Goal: Task Accomplishment & Management: Manage account settings

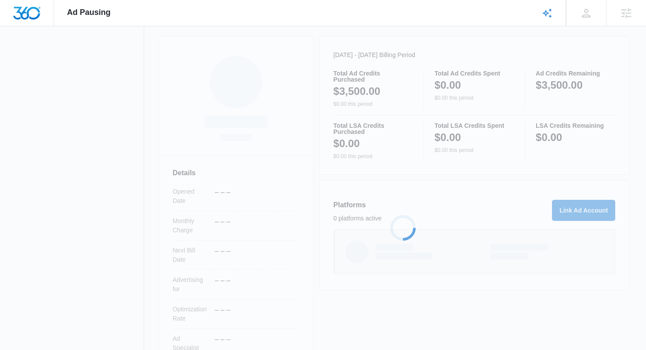
scroll to position [179, 0]
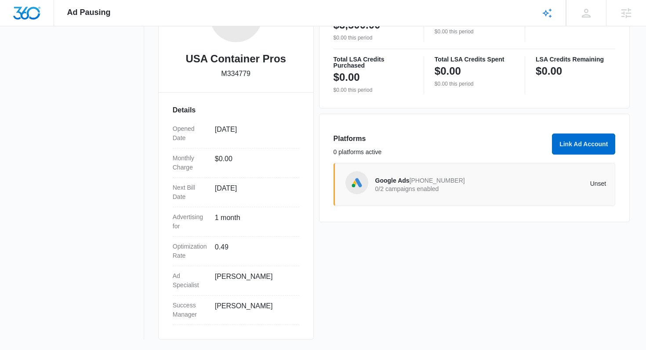
click at [453, 195] on div "Google Ads [PHONE_NUMBER] 0/2 campaigns enabled Unset" at bounding box center [490, 184] width 231 height 25
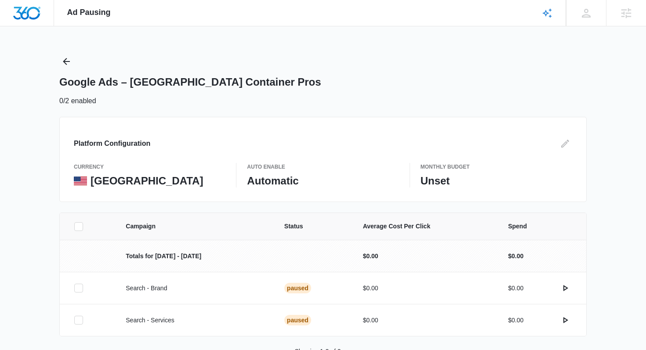
scroll to position [27, 0]
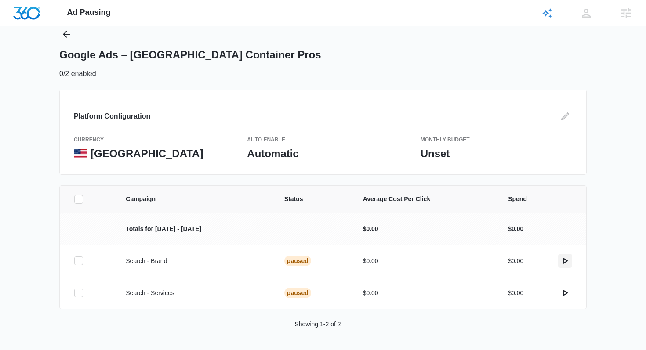
click at [565, 255] on button "actions.activate" at bounding box center [565, 261] width 14 height 14
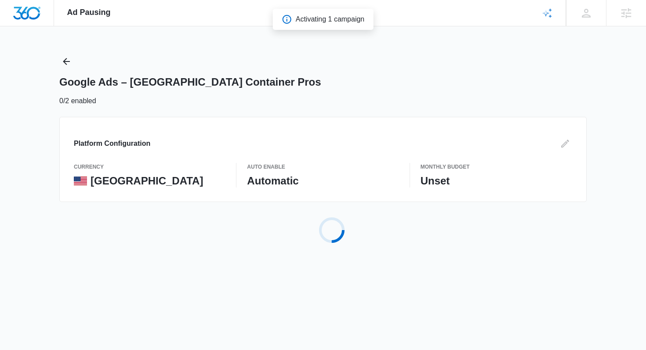
scroll to position [0, 0]
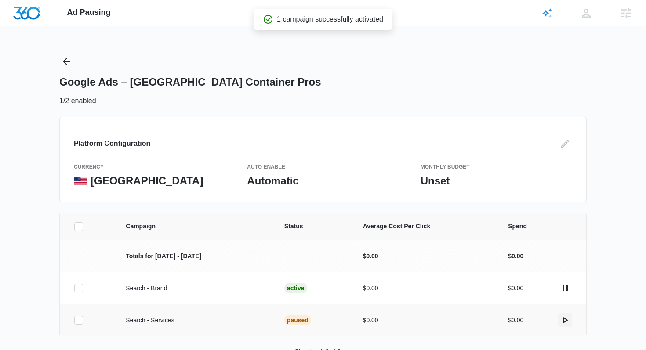
click at [567, 320] on icon "actions.activate" at bounding box center [564, 320] width 11 height 11
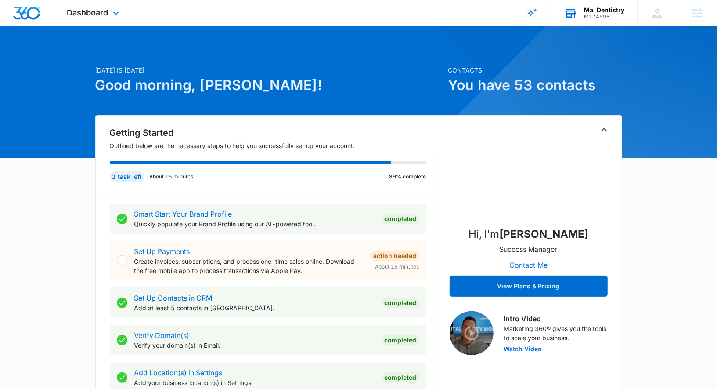
click at [610, 16] on div "M174598" at bounding box center [604, 17] width 40 height 6
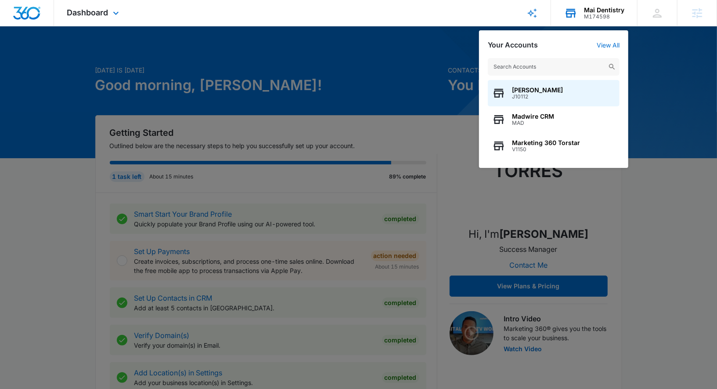
type input "c"
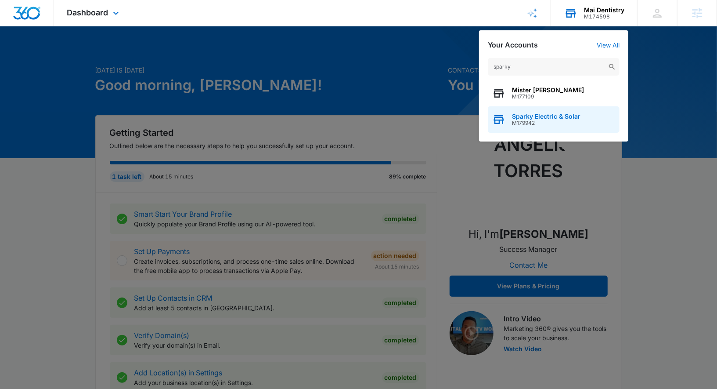
type input "sparky"
click at [566, 116] on span "Sparky Electric & Solar" at bounding box center [546, 116] width 69 height 7
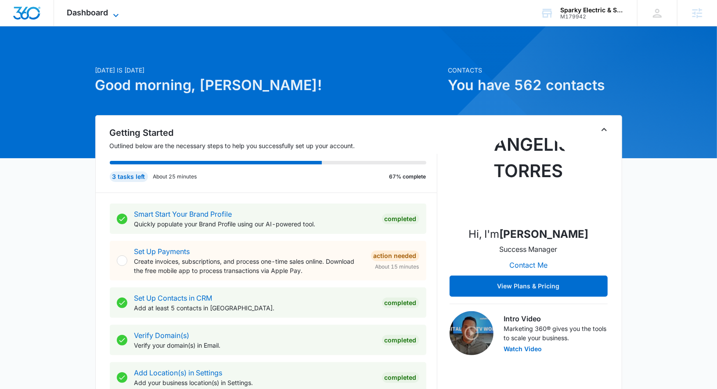
click at [116, 14] on icon at bounding box center [116, 15] width 11 height 11
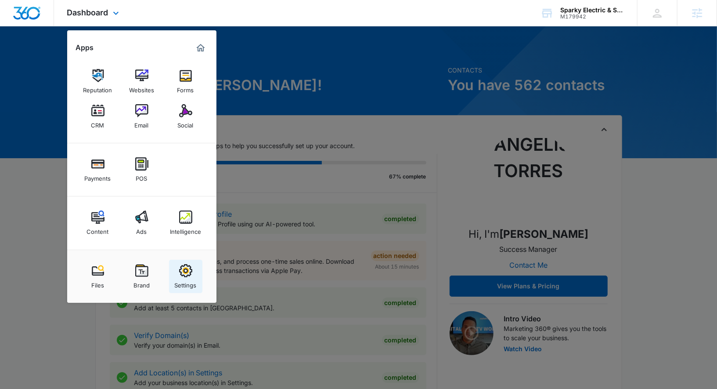
click at [184, 270] on img at bounding box center [185, 270] width 13 height 13
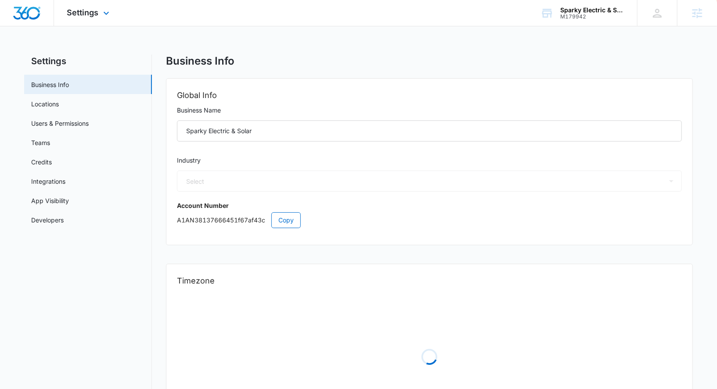
select select "17"
select select "US"
select select "America/Los_Angeles"
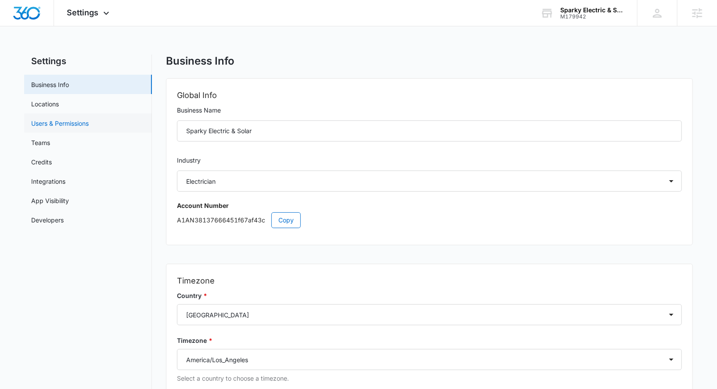
click at [89, 119] on link "Users & Permissions" at bounding box center [60, 123] width 58 height 9
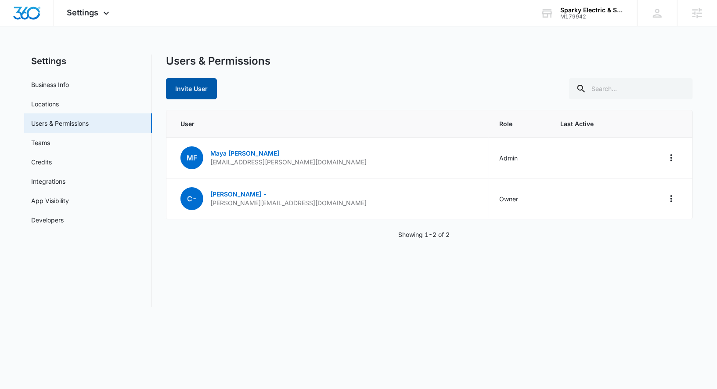
click at [202, 92] on button "Invite User" at bounding box center [191, 88] width 51 height 21
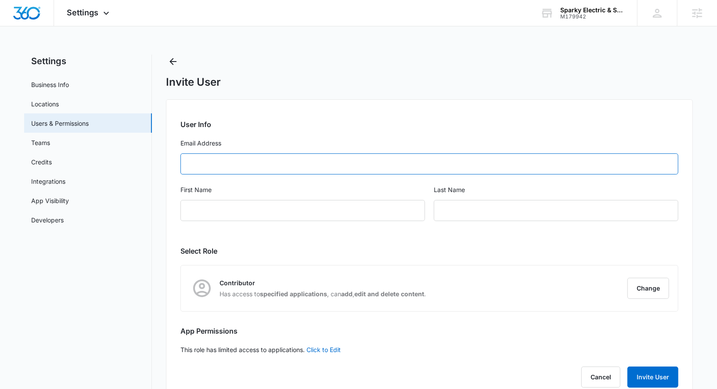
click at [332, 166] on input "Email Address" at bounding box center [429, 163] width 498 height 21
paste input "marketing@sparkyelectric-solar.com"
type input "marketing@sparkyelectric-solar.com"
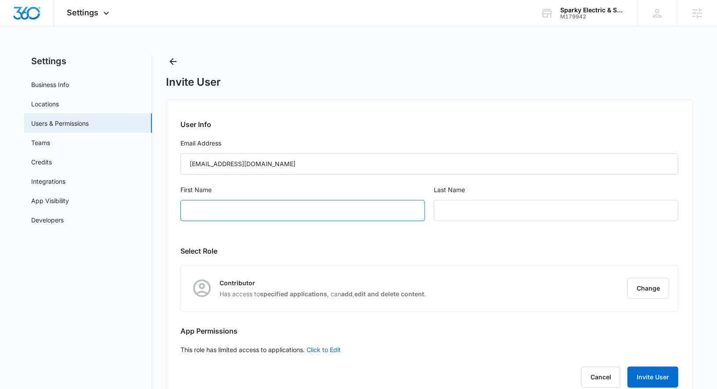
click at [309, 212] on input "First Name" at bounding box center [302, 210] width 245 height 21
type input "Esmeralda"
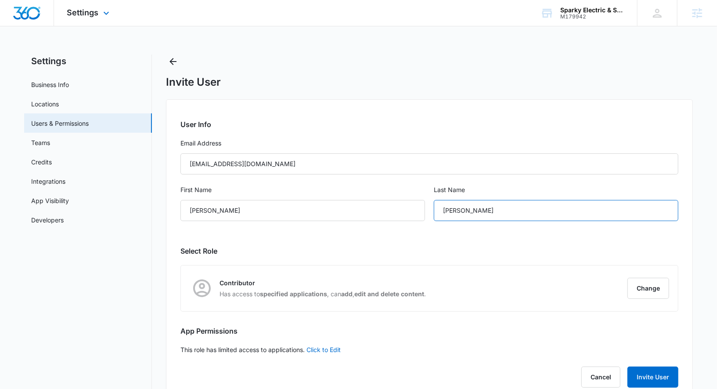
type input "Flores"
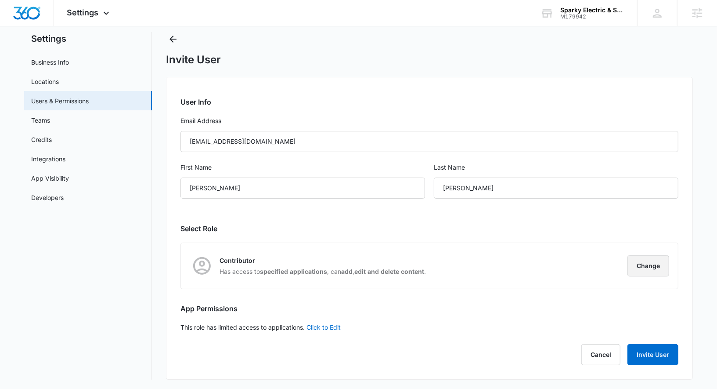
click at [656, 258] on button "Change" at bounding box center [649, 265] width 42 height 21
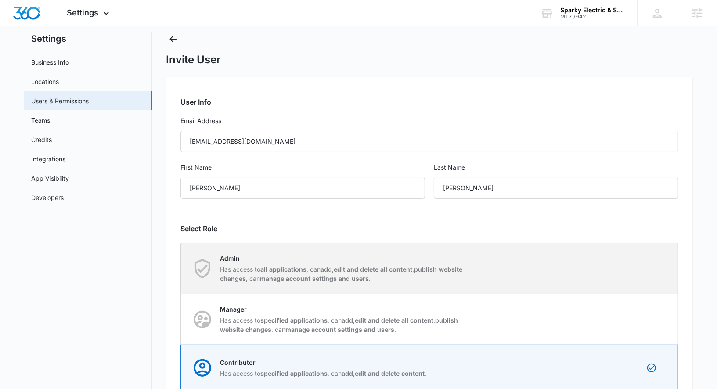
click at [416, 276] on p "Has access to all applications , can add , edit and delete all content , publis…" at bounding box center [343, 273] width 247 height 18
click at [181, 268] on input "Admin Has access to all applications , can add , edit and delete all content , …" at bounding box center [181, 268] width 0 height 0
radio input "true"
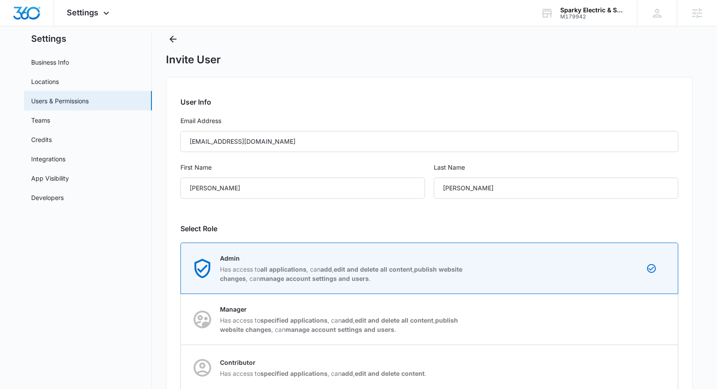
click at [422, 213] on div "User Info Email Address marketing@sparkyelectric-solar.com First Name Esmeralda…" at bounding box center [429, 279] width 527 height 404
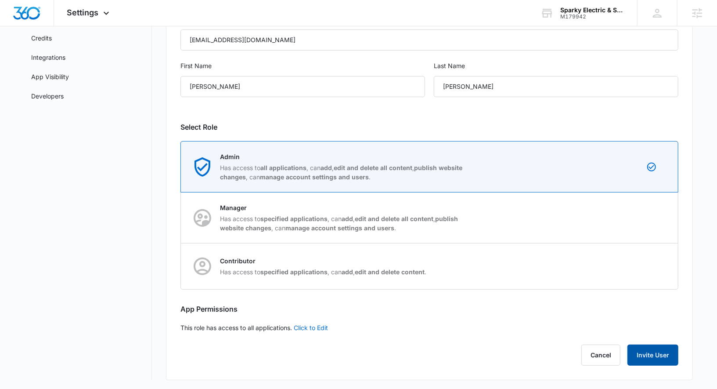
click at [665, 350] on button "Invite User" at bounding box center [653, 354] width 51 height 21
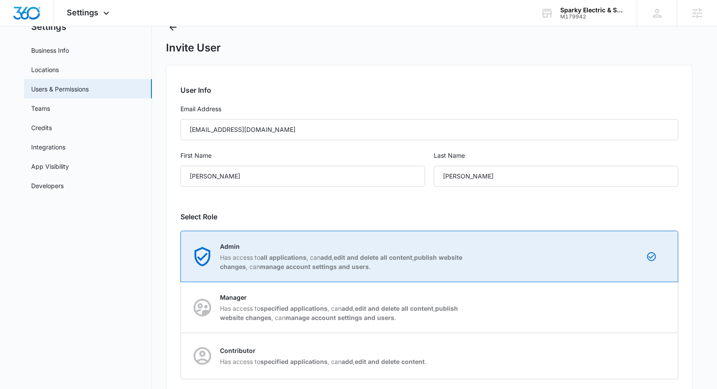
scroll to position [33, 0]
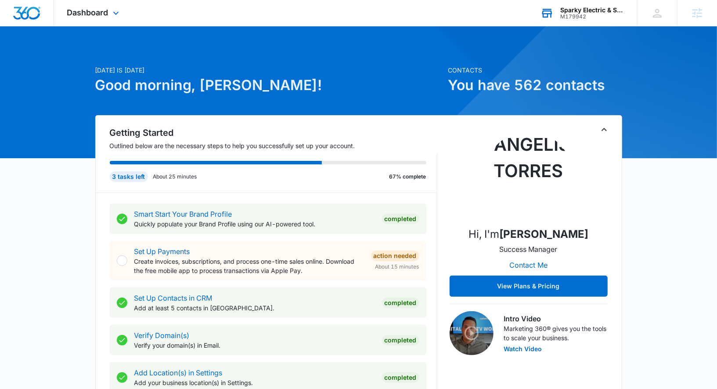
click at [607, 21] on div "Sparky Electric & Solar M179942 Your Accounts View All" at bounding box center [582, 13] width 110 height 26
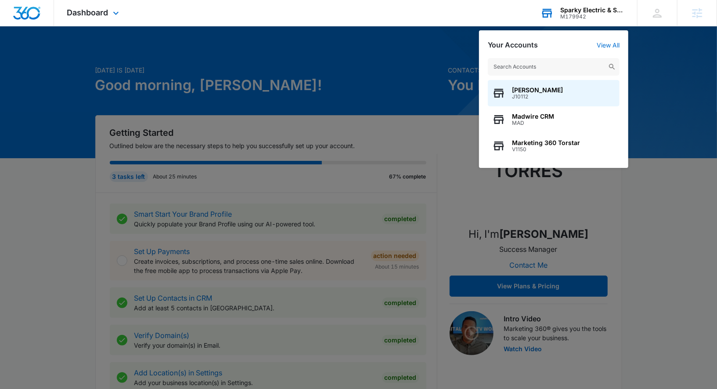
click at [590, 65] on input "text" at bounding box center [554, 67] width 132 height 18
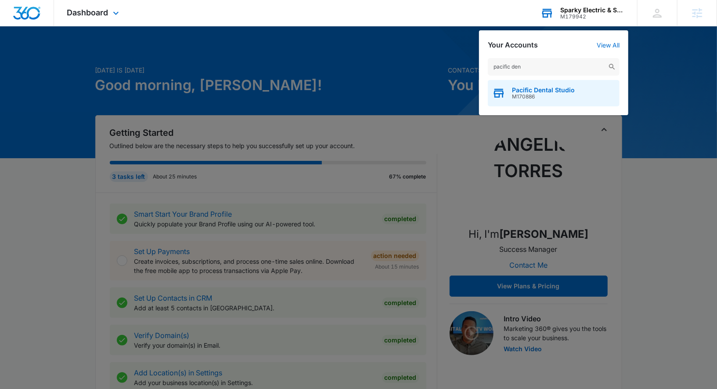
type input "pacific den"
click at [585, 88] on div "Pacific Dental Studio M170886" at bounding box center [554, 93] width 132 height 26
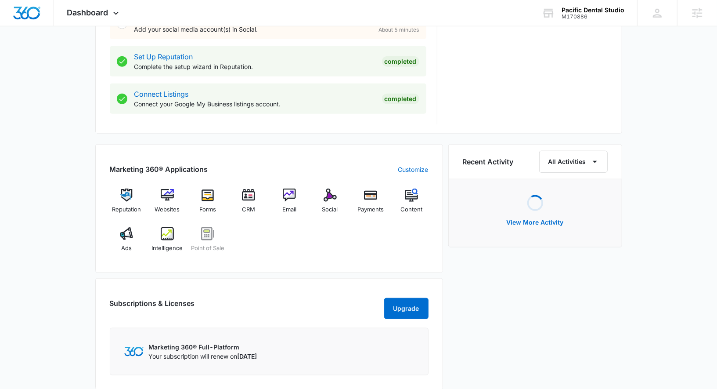
scroll to position [429, 0]
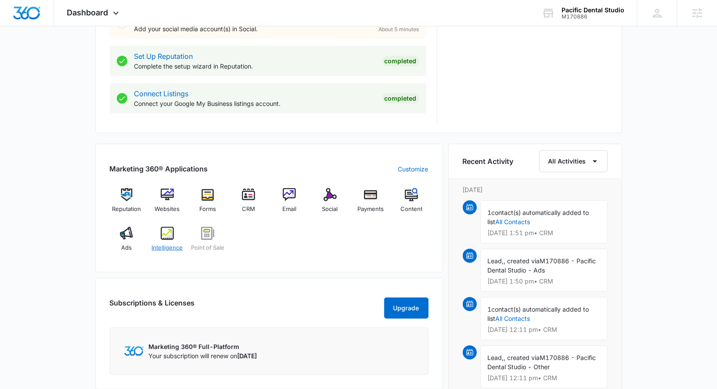
click at [179, 234] on div "Intelligence" at bounding box center [167, 243] width 34 height 32
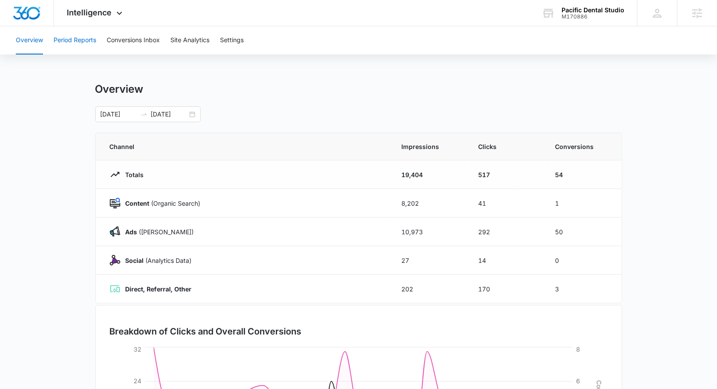
click at [83, 42] on button "Period Reports" at bounding box center [75, 40] width 43 height 28
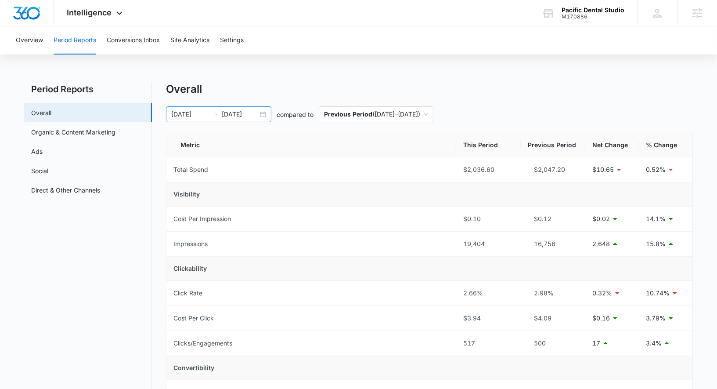
click at [271, 118] on div "08/05/2025 09/04/2025" at bounding box center [218, 114] width 105 height 16
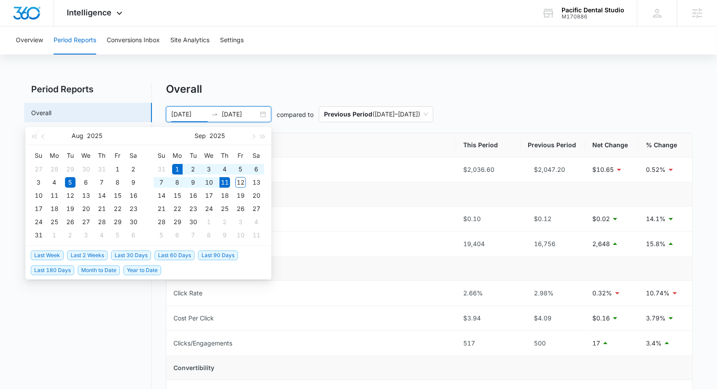
click at [96, 270] on span "Month to Date" at bounding box center [99, 270] width 42 height 10
type input "09/01/2025"
type input "09/11/2025"
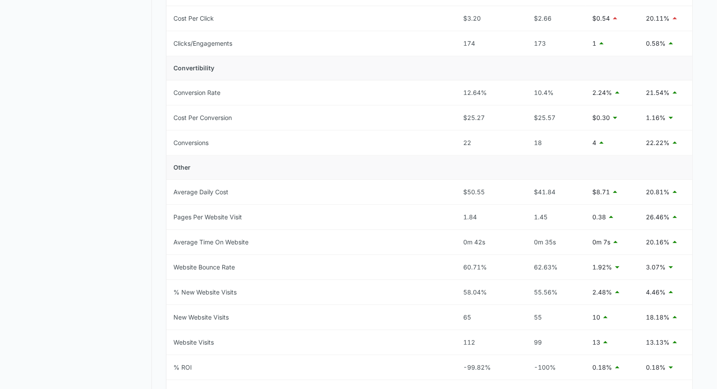
scroll to position [378, 0]
